Goal: Information Seeking & Learning: Find specific page/section

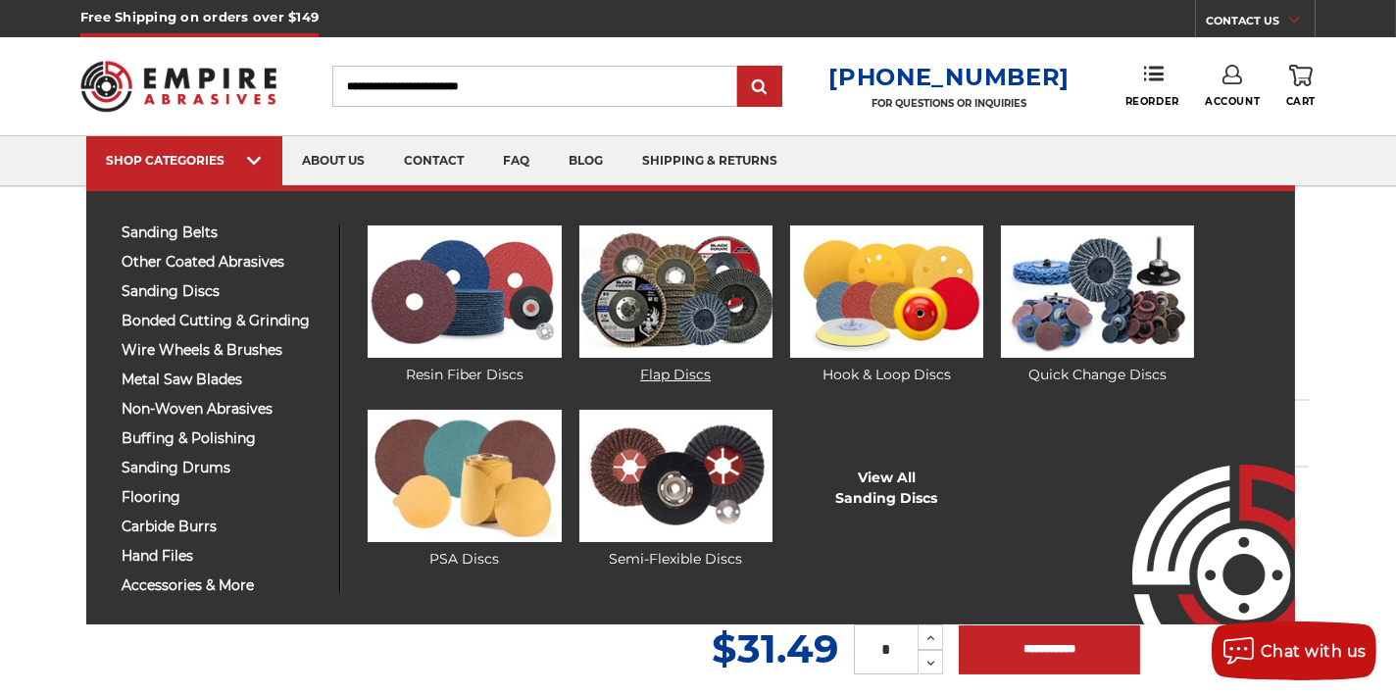
click at [625, 313] on img at bounding box center [675, 291] width 193 height 132
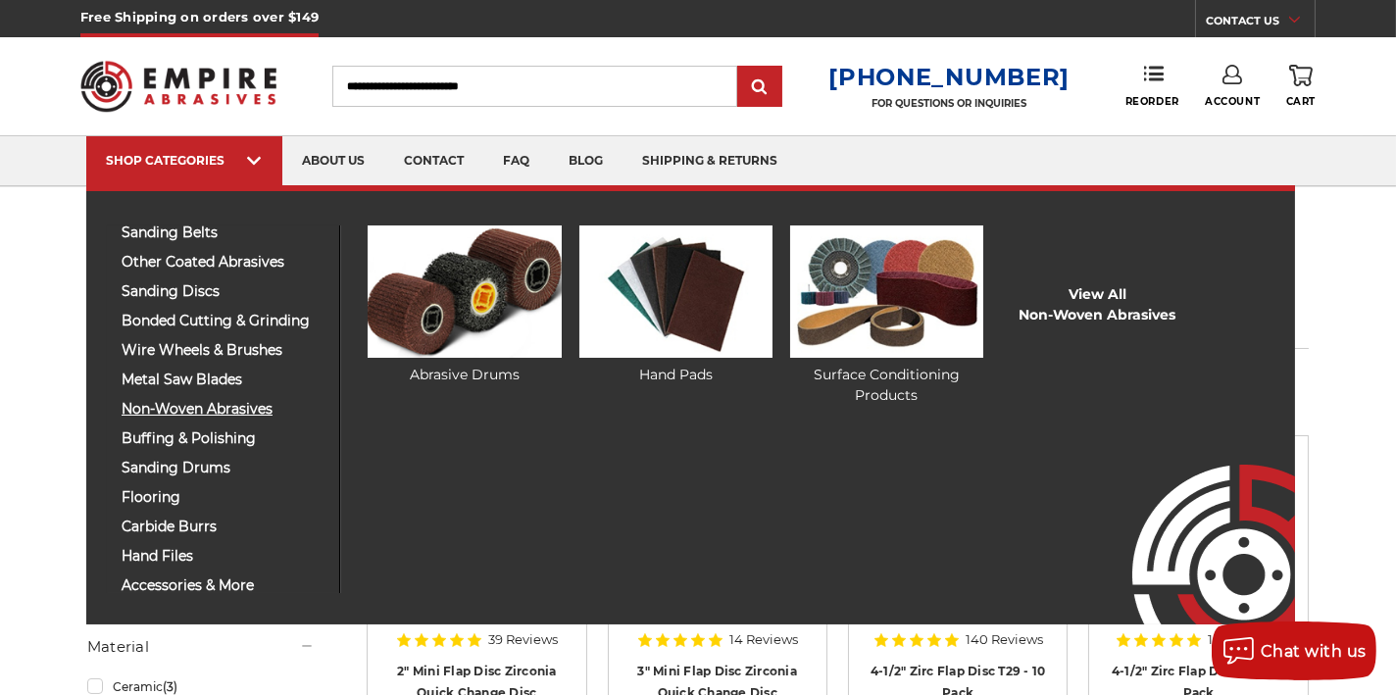
click at [159, 405] on span "non-woven abrasives" at bounding box center [223, 409] width 203 height 15
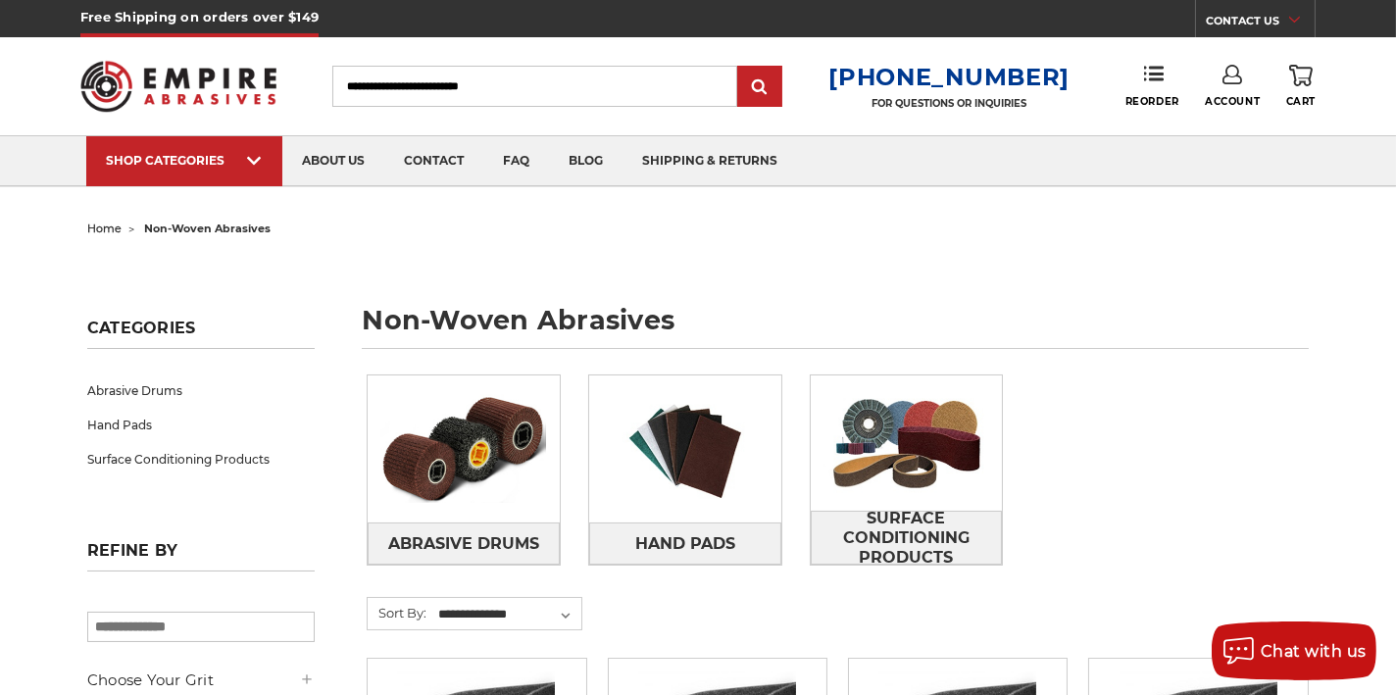
paste input "**********"
type input "**********"
click at [779, 86] on input "submit" at bounding box center [759, 87] width 39 height 39
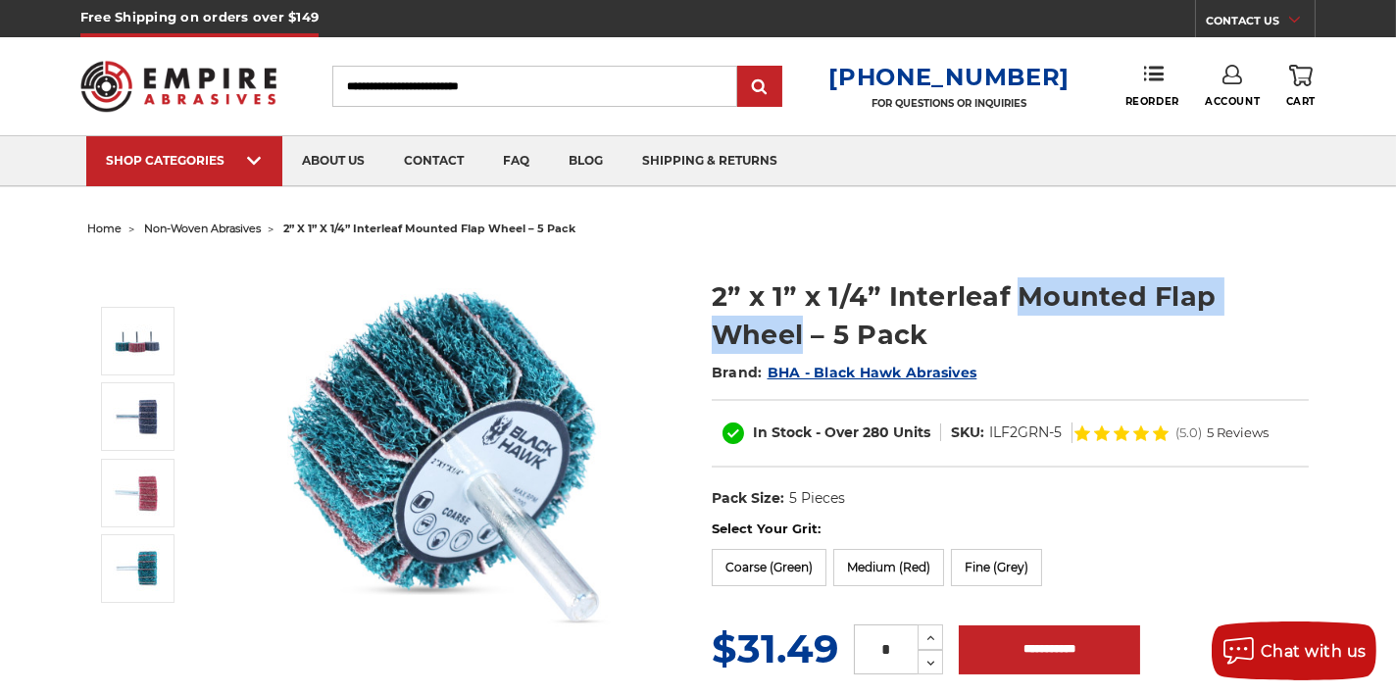
drag, startPoint x: 1011, startPoint y: 288, endPoint x: 1319, endPoint y: 286, distance: 307.8
click at [1319, 286] on section "2” x 1” x 1/4” Interleaf Mounted Flap Wheel – 5 Pack Brand: BHA - Black Hawk Ab…" at bounding box center [1010, 388] width 624 height 263
drag, startPoint x: 1319, startPoint y: 286, endPoint x: 1237, endPoint y: 288, distance: 81.4
copy h1 "Mounted Flap Wheel"
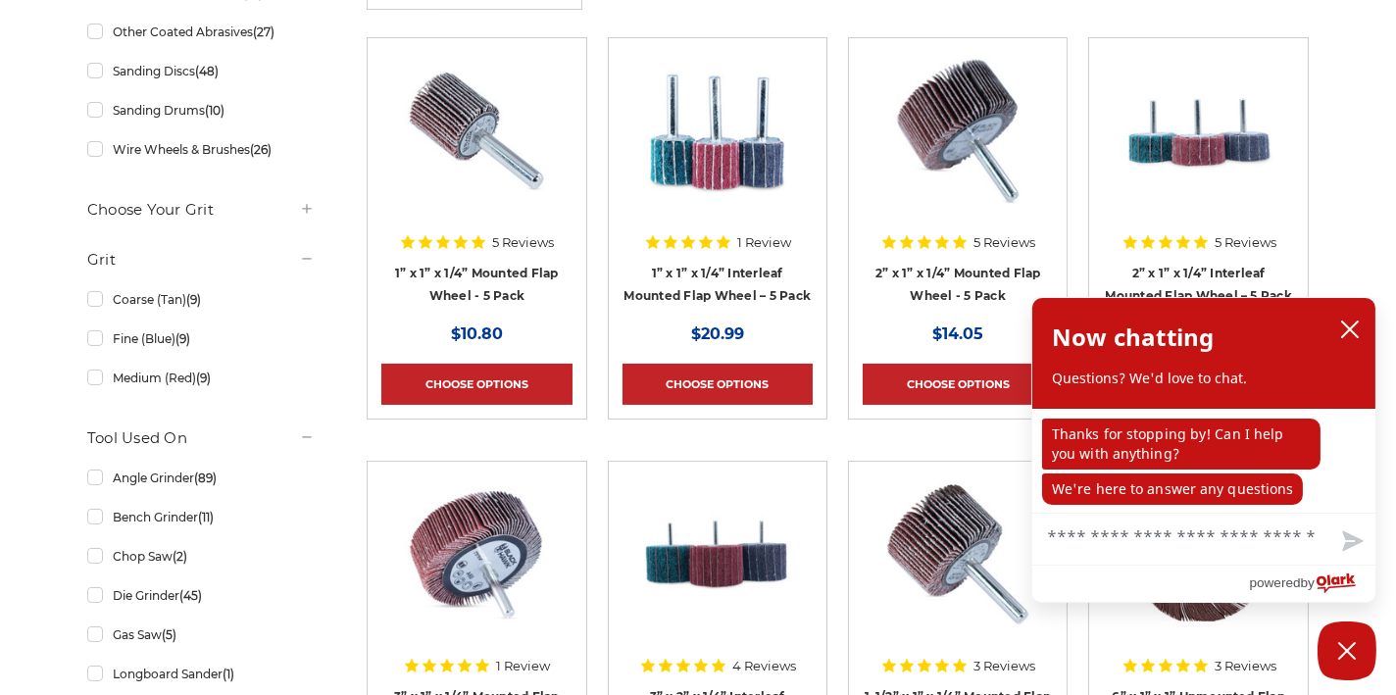
scroll to position [686, 0]
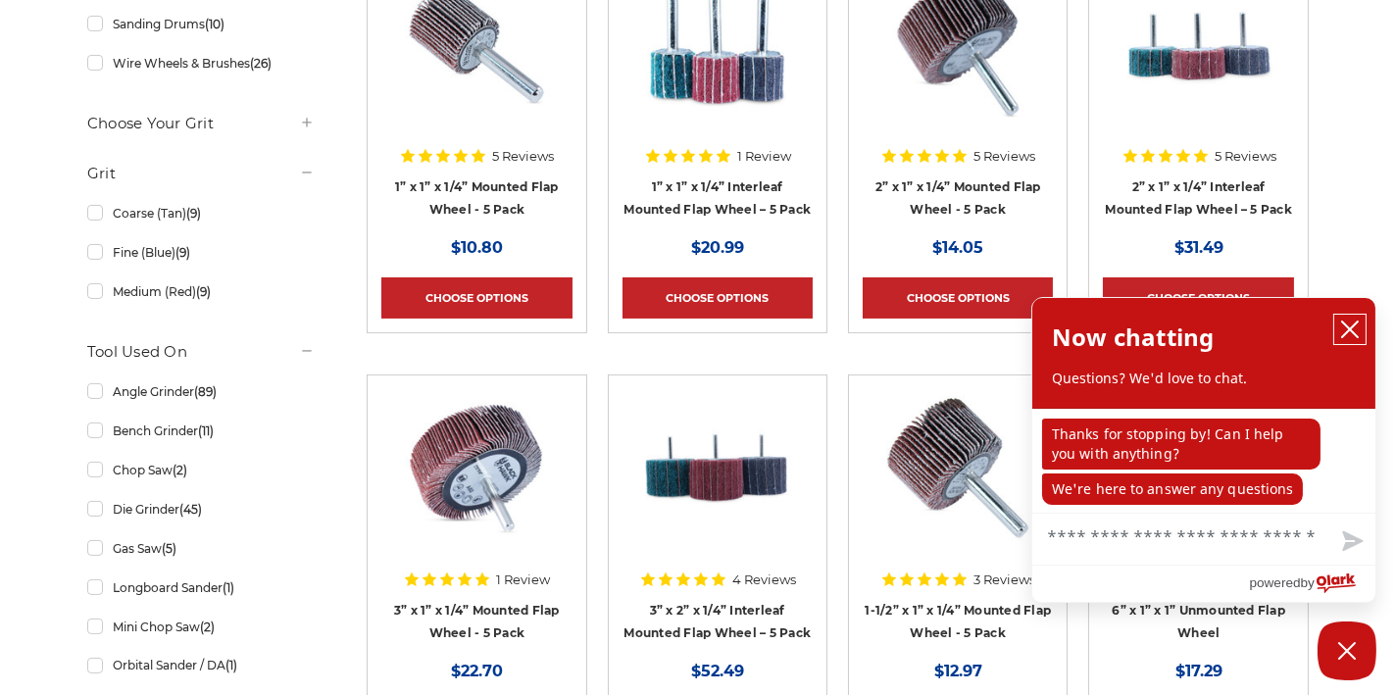
drag, startPoint x: 1351, startPoint y: 332, endPoint x: 1362, endPoint y: 314, distance: 21.5
click at [1352, 331] on icon "close chatbox" at bounding box center [1350, 330] width 20 height 20
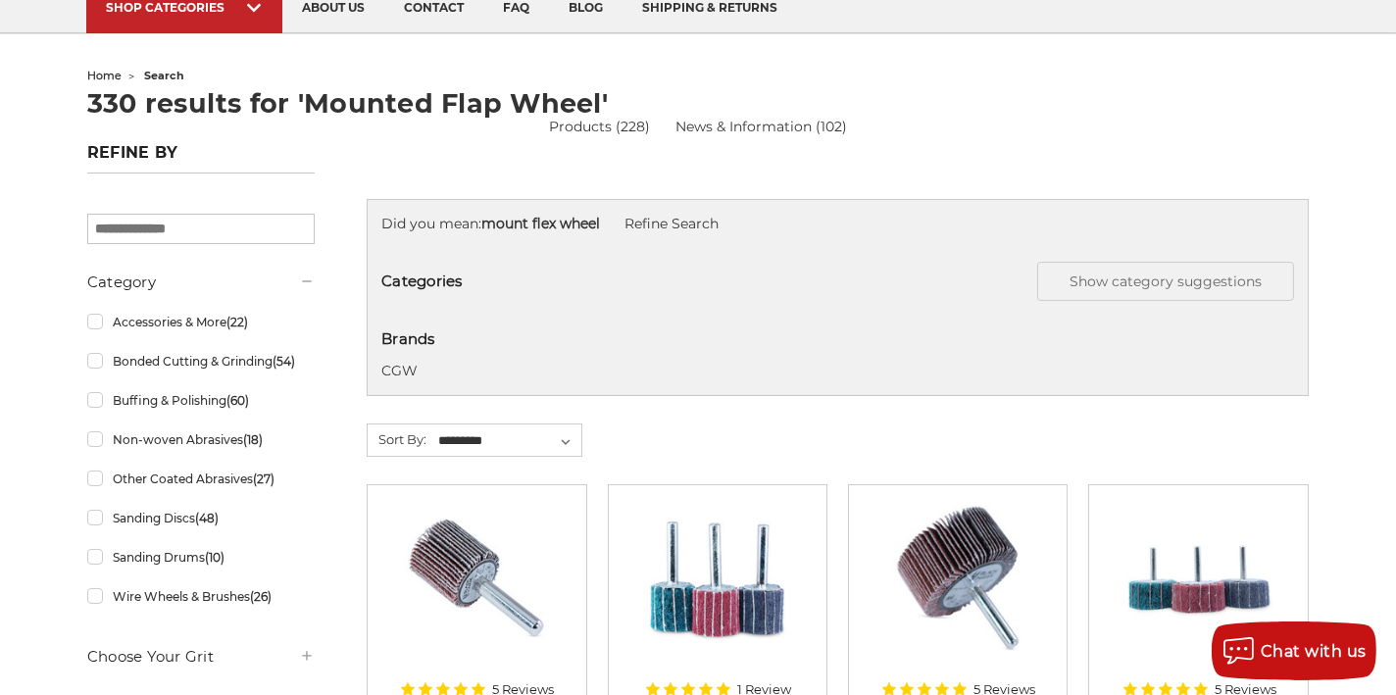
scroll to position [0, 0]
